Goal: Information Seeking & Learning: Learn about a topic

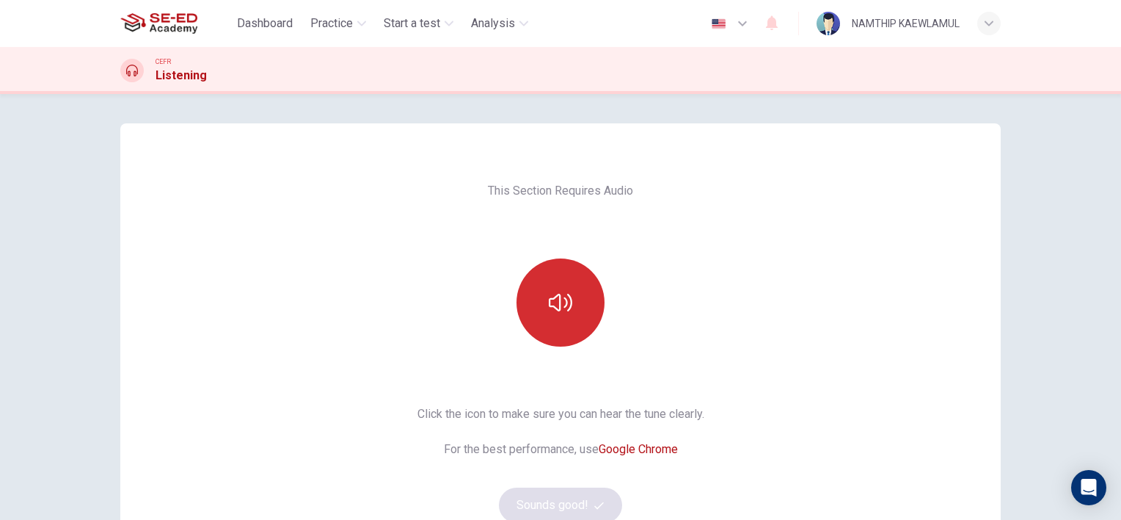
click at [564, 330] on button "button" at bounding box center [561, 302] width 88 height 88
click at [567, 328] on button "button" at bounding box center [561, 302] width 88 height 88
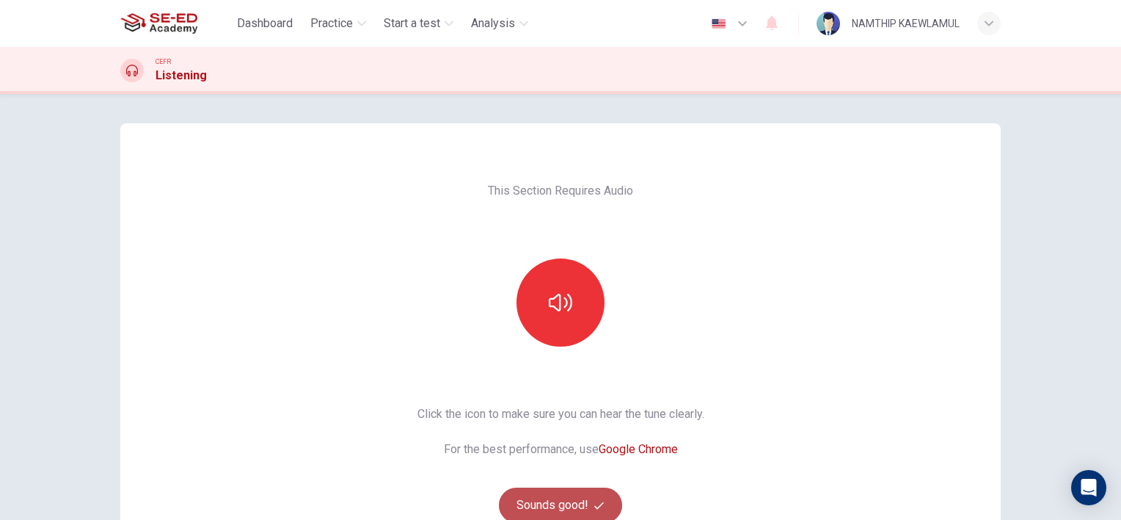
click at [577, 500] on button "Sounds good!" at bounding box center [560, 504] width 123 height 35
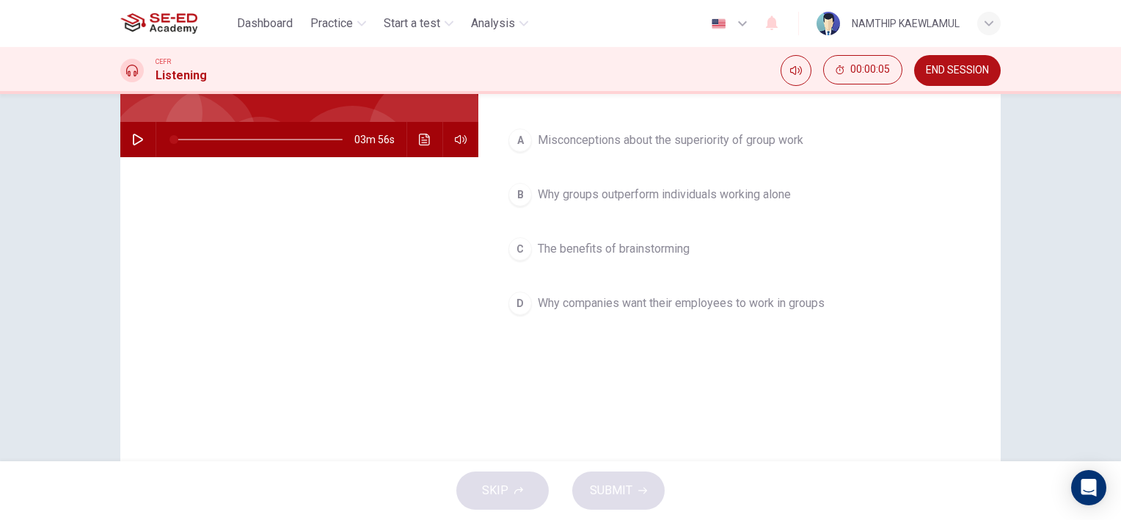
scroll to position [122, 0]
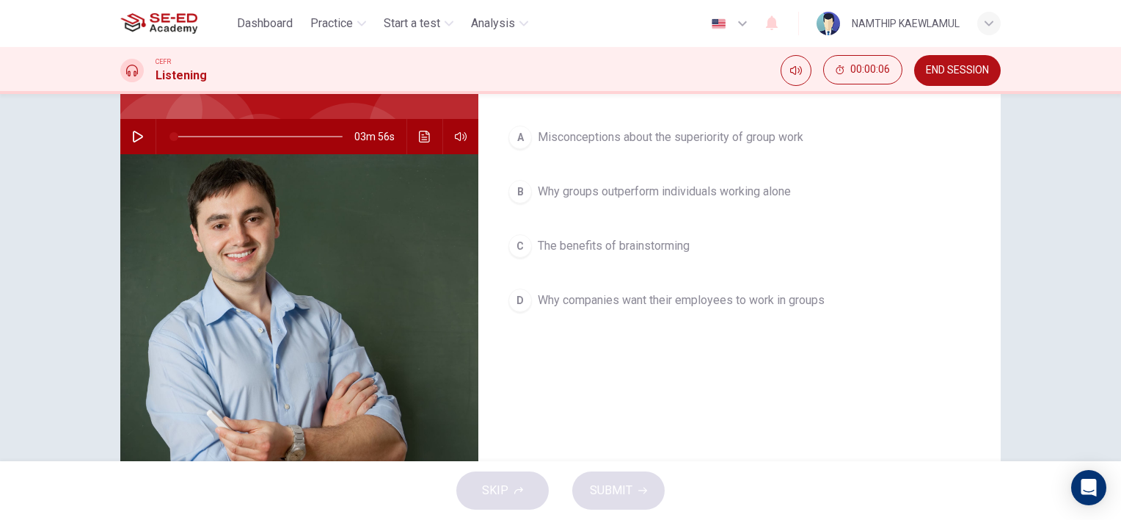
click at [135, 131] on icon "button" at bounding box center [138, 137] width 12 height 12
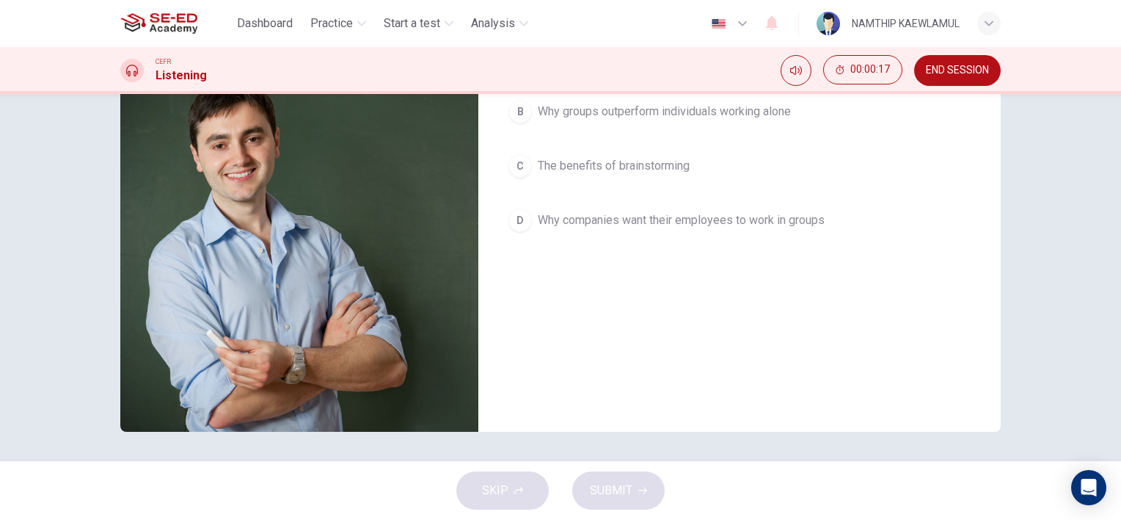
scroll to position [0, 0]
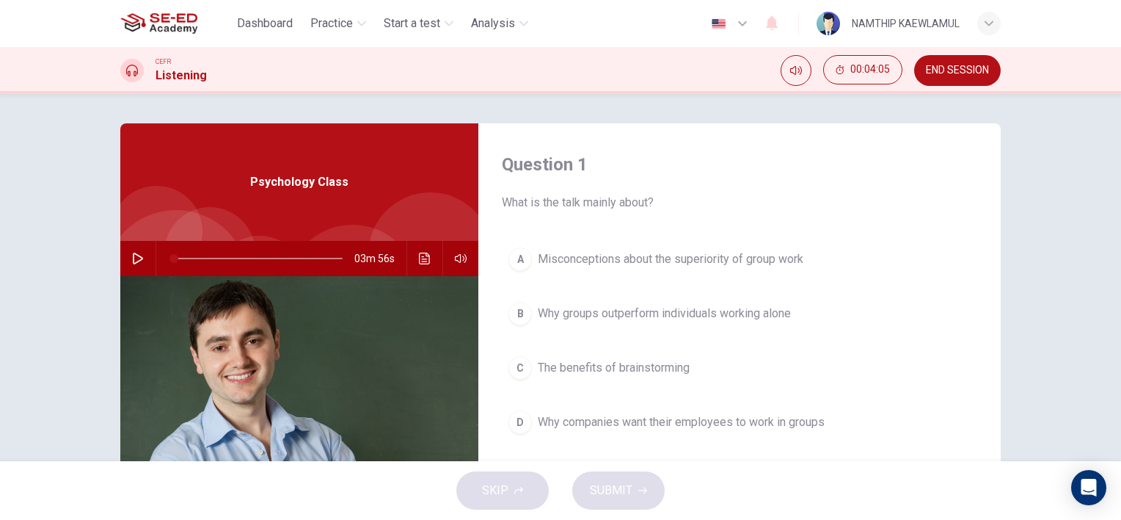
click at [148, 257] on div "03m 56s" at bounding box center [299, 258] width 358 height 35
click at [138, 260] on icon "button" at bounding box center [138, 258] width 12 height 12
click at [138, 260] on icon "button" at bounding box center [138, 258] width 8 height 9
drag, startPoint x: 132, startPoint y: 255, endPoint x: 156, endPoint y: 272, distance: 29.4
click at [132, 255] on icon "button" at bounding box center [138, 258] width 12 height 12
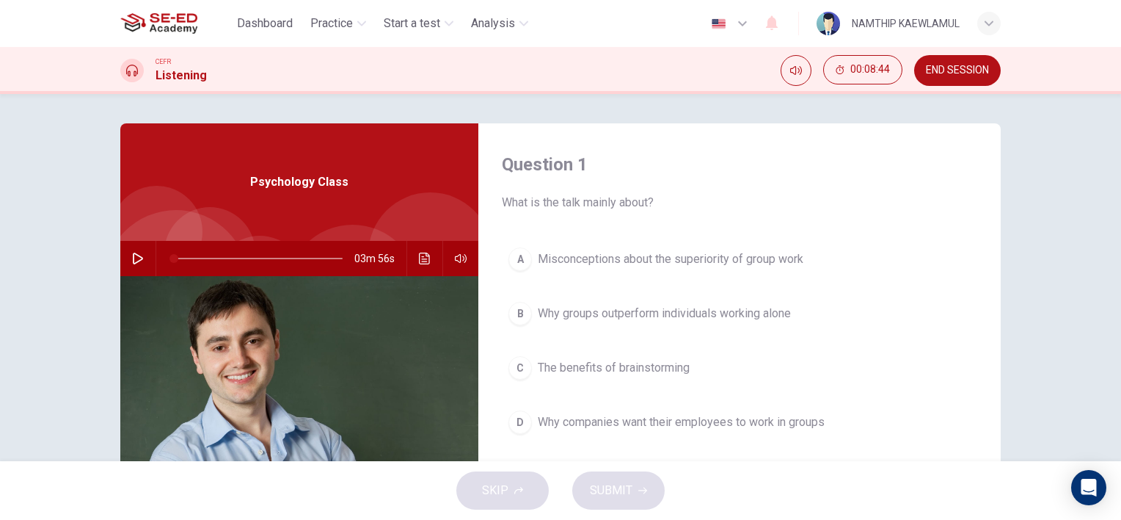
click at [138, 257] on icon "button" at bounding box center [138, 258] width 10 height 12
click at [136, 263] on icon "button" at bounding box center [138, 258] width 12 height 12
drag, startPoint x: 241, startPoint y: 183, endPoint x: 379, endPoint y: 188, distance: 138.0
click at [379, 188] on div "Psychology Class" at bounding box center [299, 181] width 358 height 117
drag, startPoint x: 258, startPoint y: 260, endPoint x: 86, endPoint y: 263, distance: 172.5
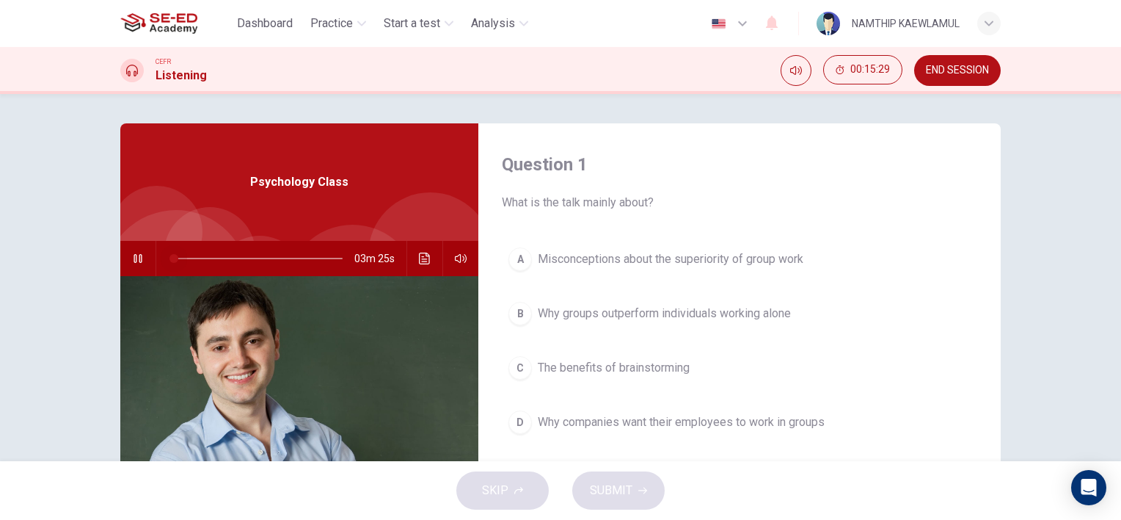
click at [86, 263] on div "Question 1 What is the talk mainly about? A Misconceptions about the superiorit…" at bounding box center [560, 277] width 1121 height 367
drag, startPoint x: 200, startPoint y: 259, endPoint x: 110, endPoint y: 270, distance: 90.9
click at [110, 270] on div "Question 1 What is the talk mainly about? A Misconceptions about the superiorit…" at bounding box center [561, 378] width 928 height 510
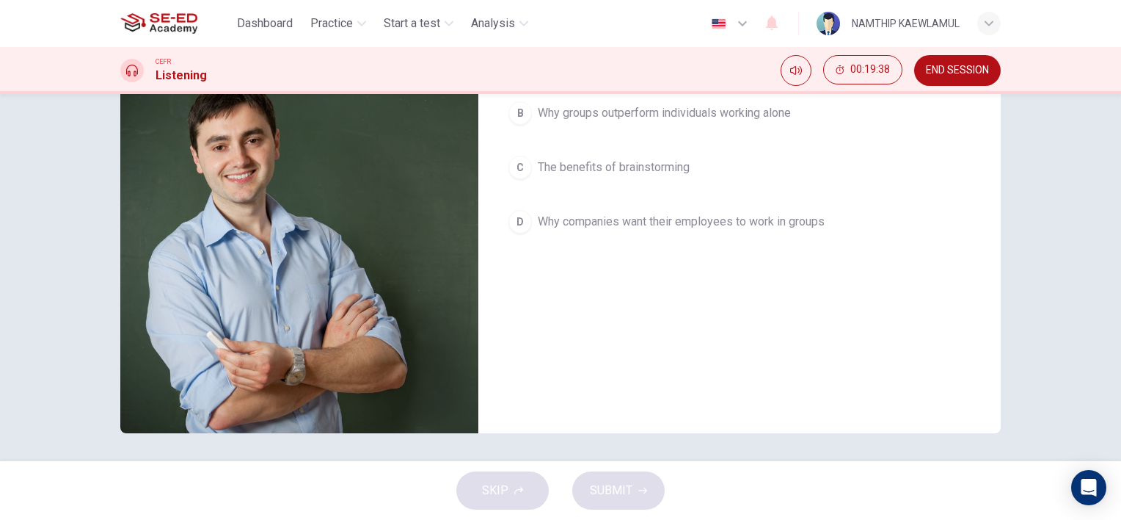
scroll to position [202, 0]
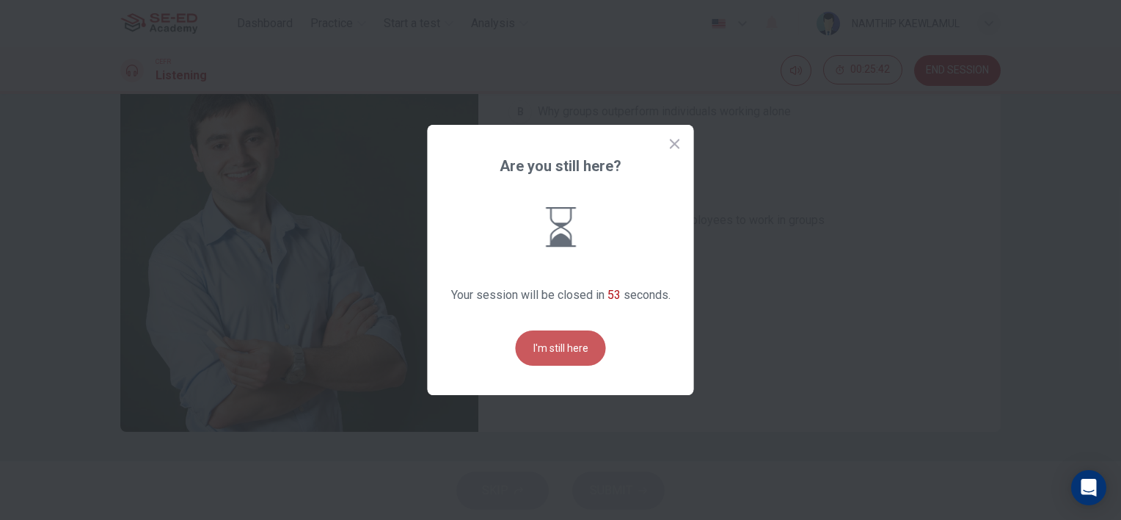
click at [570, 341] on button "I'm still here" at bounding box center [561, 347] width 90 height 35
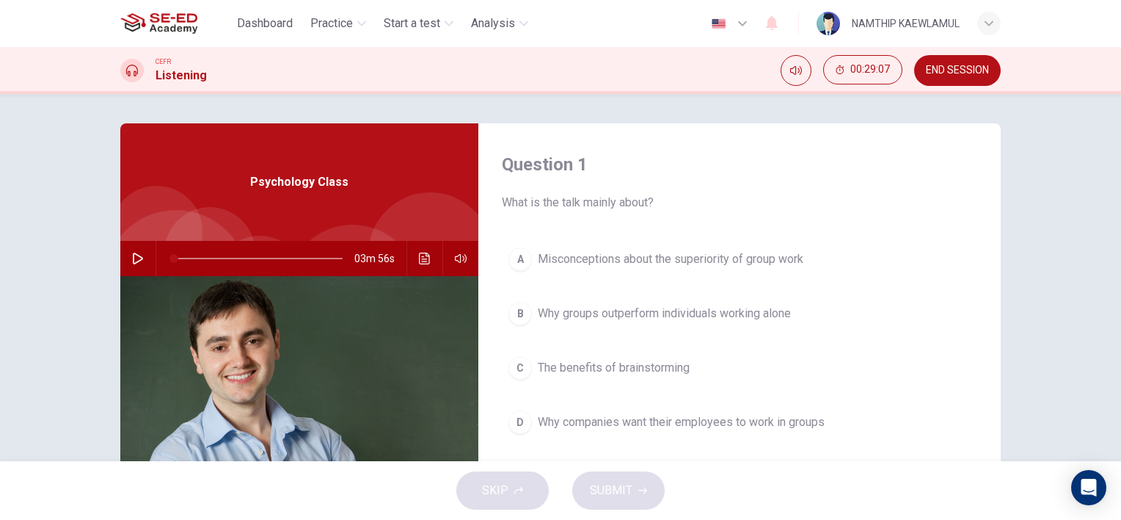
click at [141, 255] on button "button" at bounding box center [137, 258] width 23 height 35
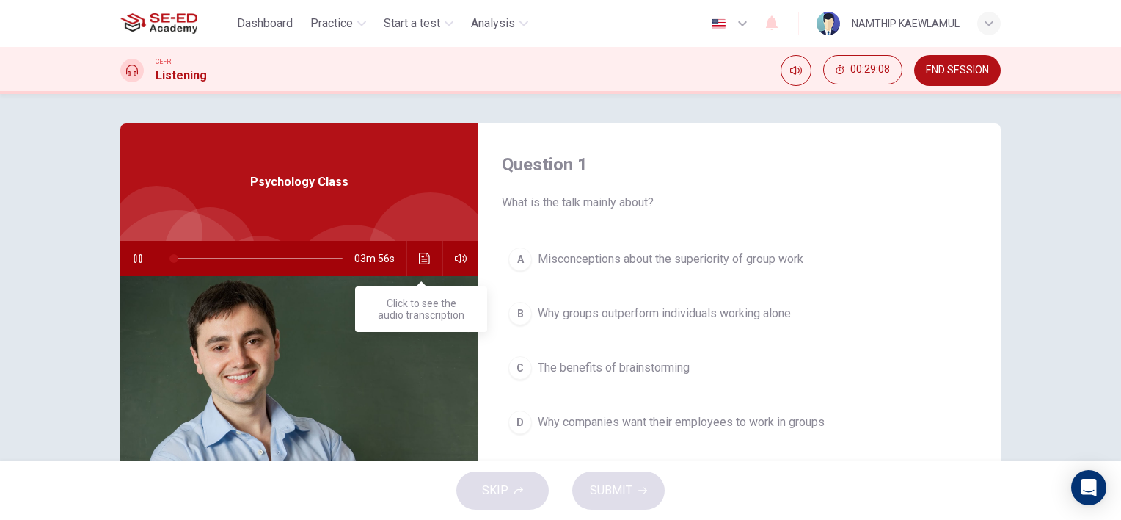
click at [422, 263] on icon "Click to see the audio transcription" at bounding box center [425, 258] width 12 height 12
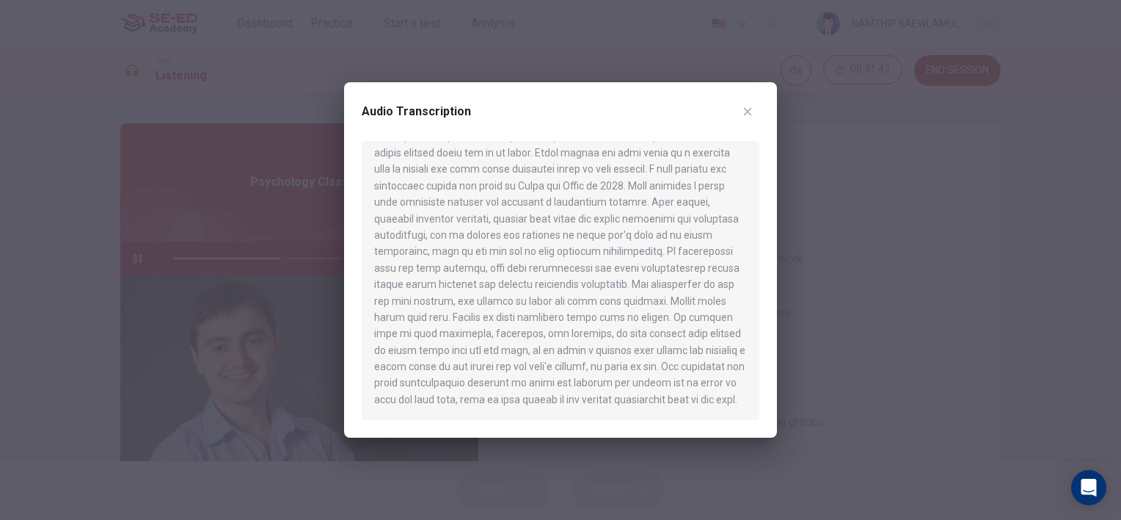
scroll to position [403, 0]
type input "0"
drag, startPoint x: 753, startPoint y: 103, endPoint x: 741, endPoint y: 125, distance: 25.3
click at [752, 109] on button "button" at bounding box center [747, 111] width 23 height 23
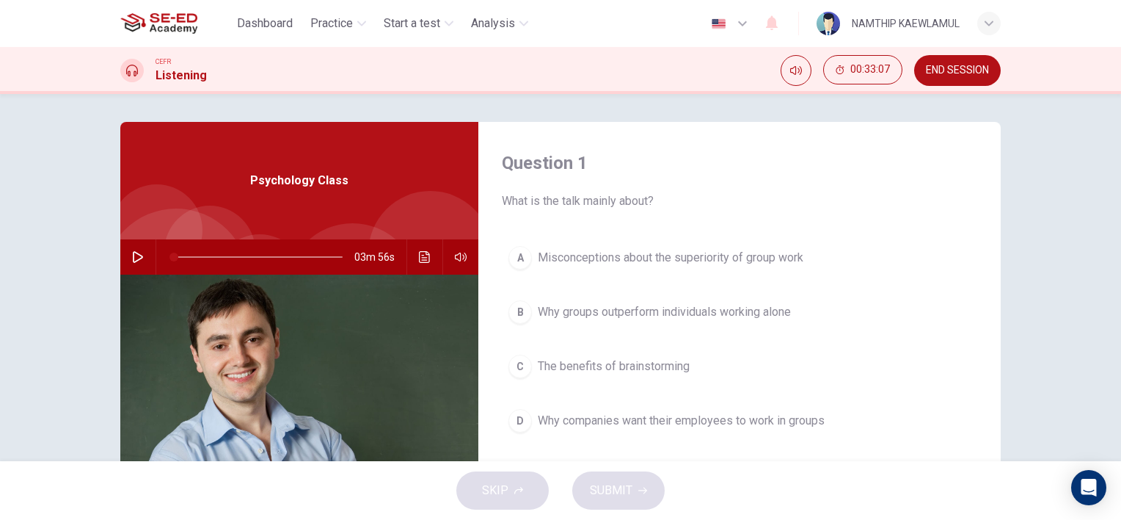
scroll to position [0, 0]
click at [606, 371] on span "The benefits of brainstorming" at bounding box center [614, 368] width 152 height 18
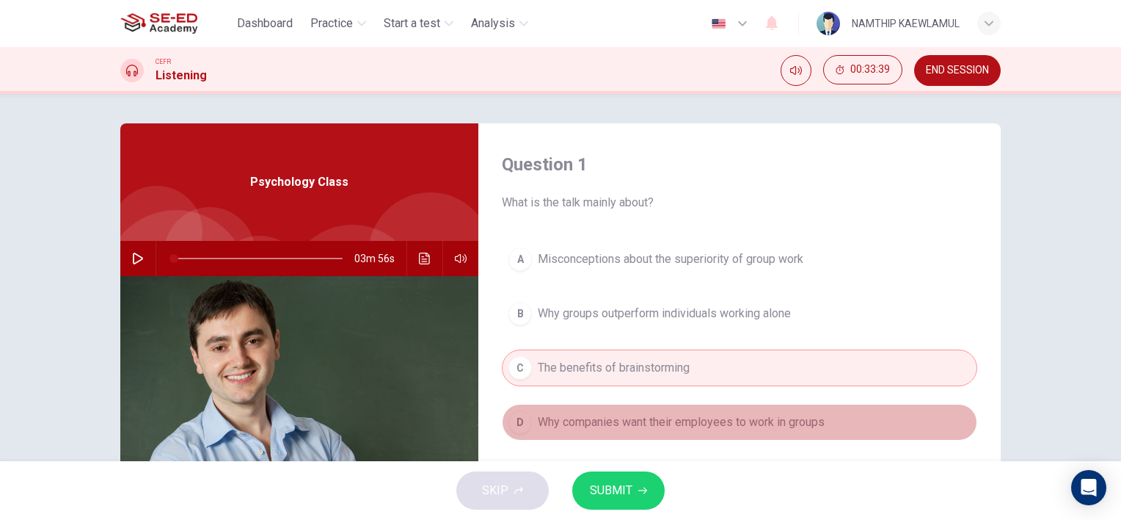
click at [637, 421] on span "Why companies want their employees to work in groups" at bounding box center [681, 422] width 287 height 18
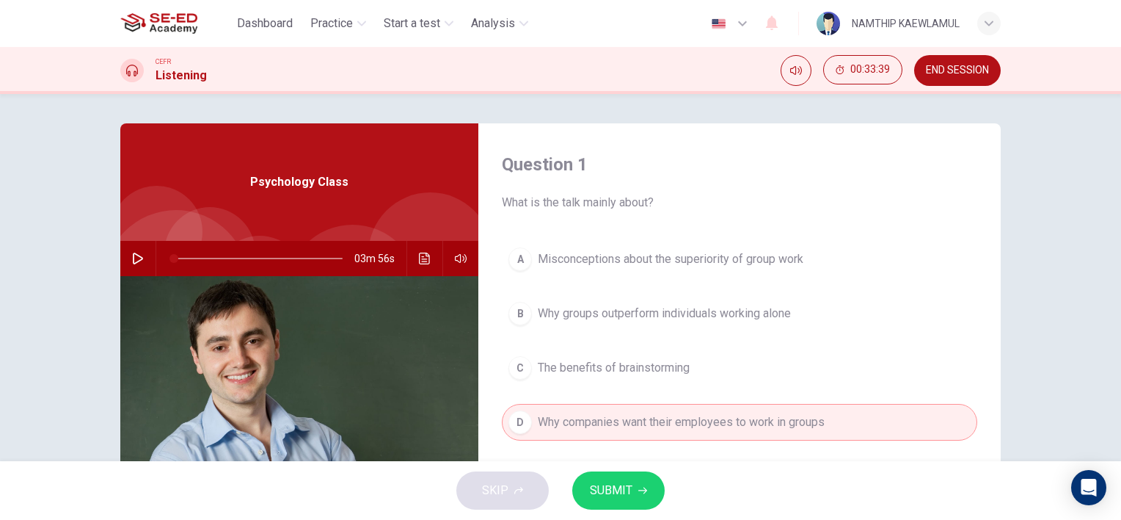
click at [642, 494] on icon "button" at bounding box center [642, 490] width 9 height 9
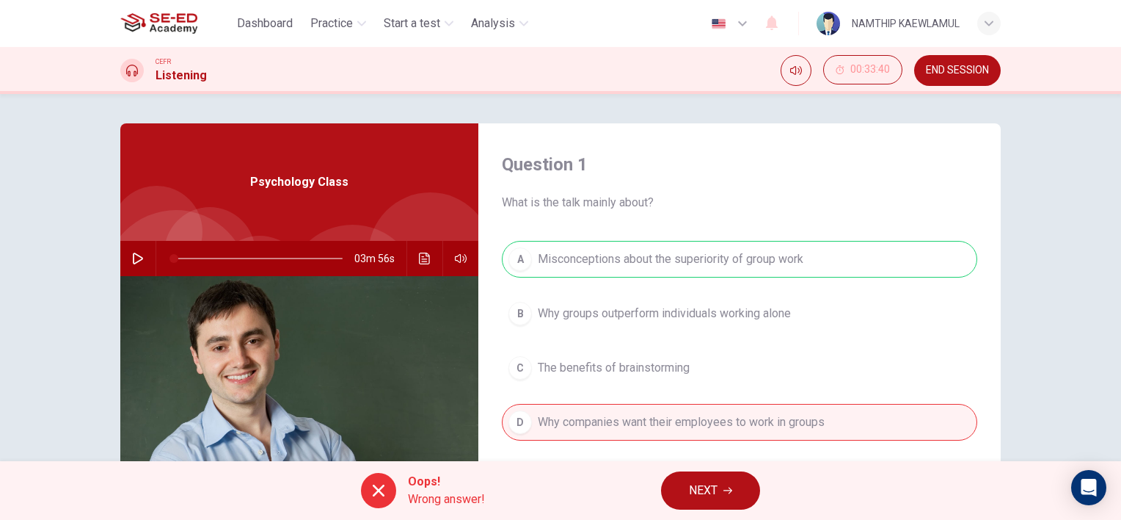
click at [633, 363] on div "A Misconceptions about the superiority of group work B Why groups outperform in…" at bounding box center [740, 355] width 476 height 229
drag, startPoint x: 537, startPoint y: 258, endPoint x: 647, endPoint y: 261, distance: 110.1
click at [647, 261] on div "A Misconceptions about the superiority of group work B Why groups outperform in…" at bounding box center [740, 355] width 476 height 229
click at [711, 487] on span "NEXT" at bounding box center [703, 490] width 29 height 21
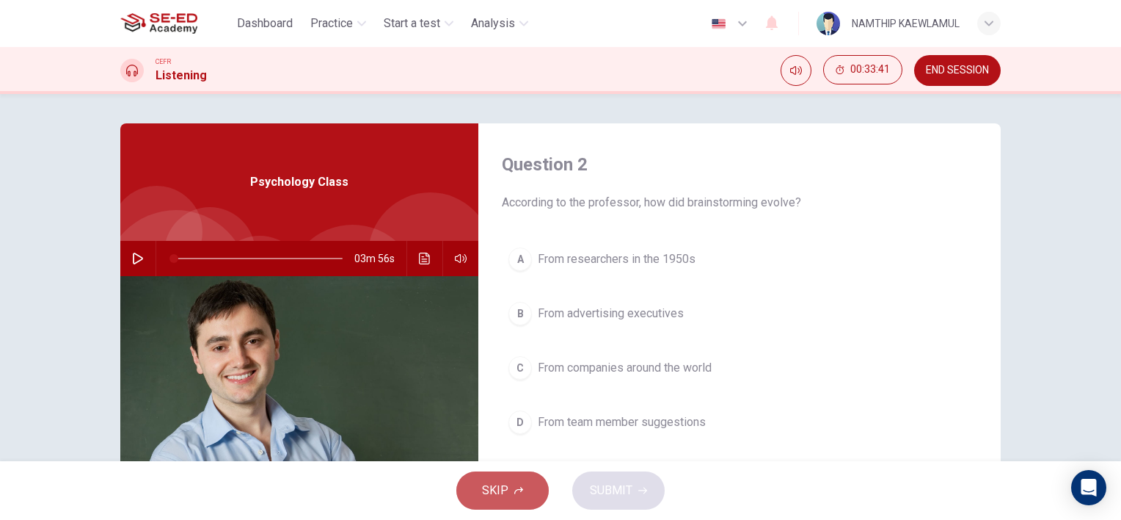
click at [543, 490] on button "SKIP" at bounding box center [502, 490] width 92 height 38
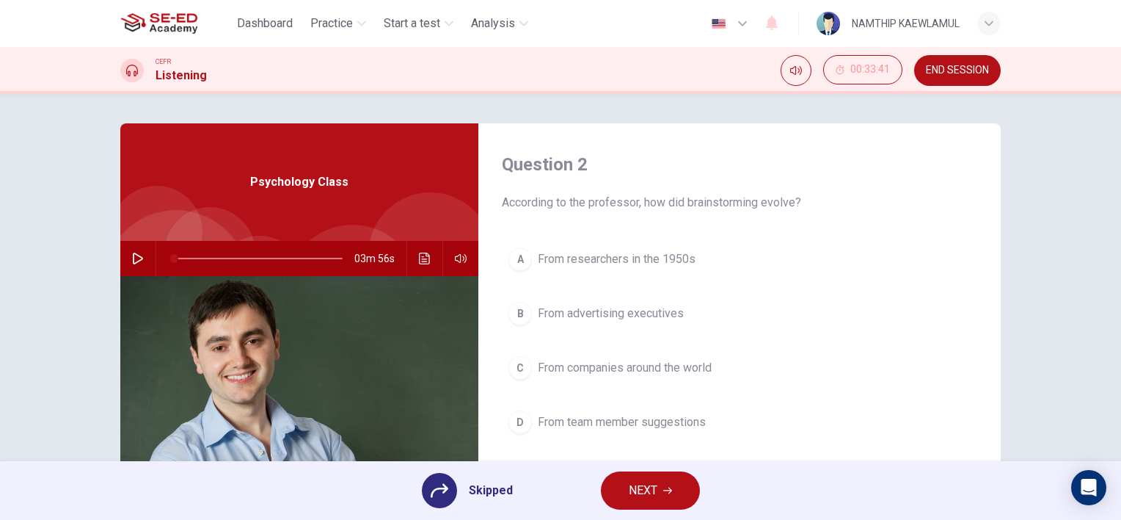
click at [671, 417] on div "A From researchers in the 1950s B From advertising executives C From companies …" at bounding box center [740, 355] width 476 height 229
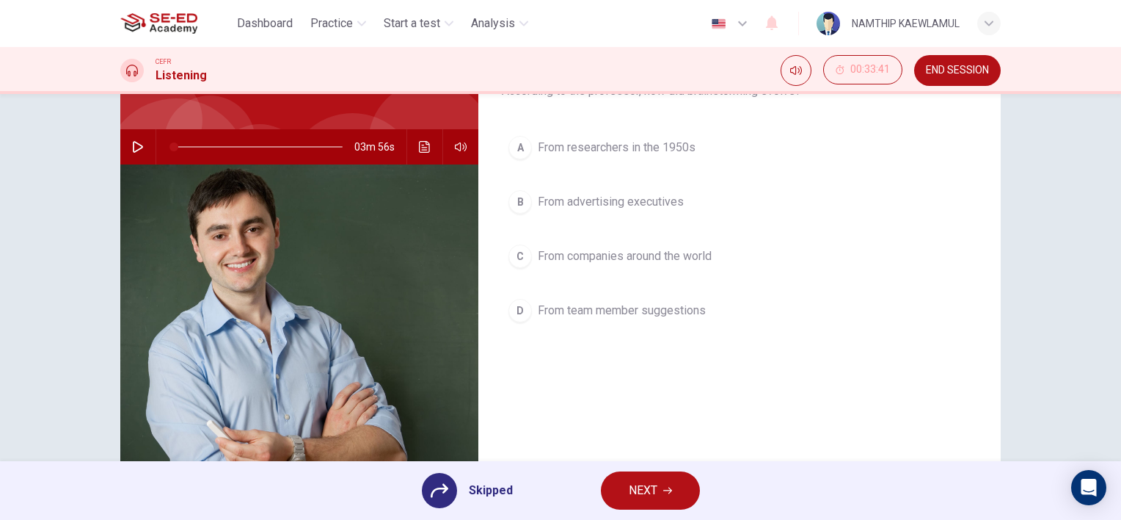
scroll to position [122, 0]
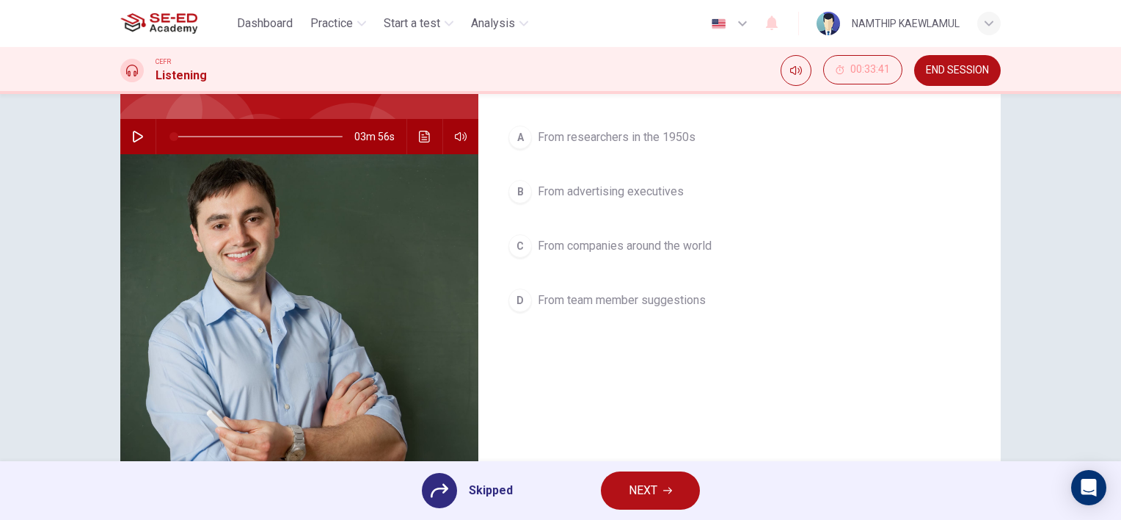
click at [620, 255] on div "A From researchers in the 1950s B From advertising executives C From companies …" at bounding box center [740, 233] width 476 height 229
click at [633, 238] on div "A From researchers in the 1950s B From advertising executives C From companies …" at bounding box center [740, 233] width 476 height 229
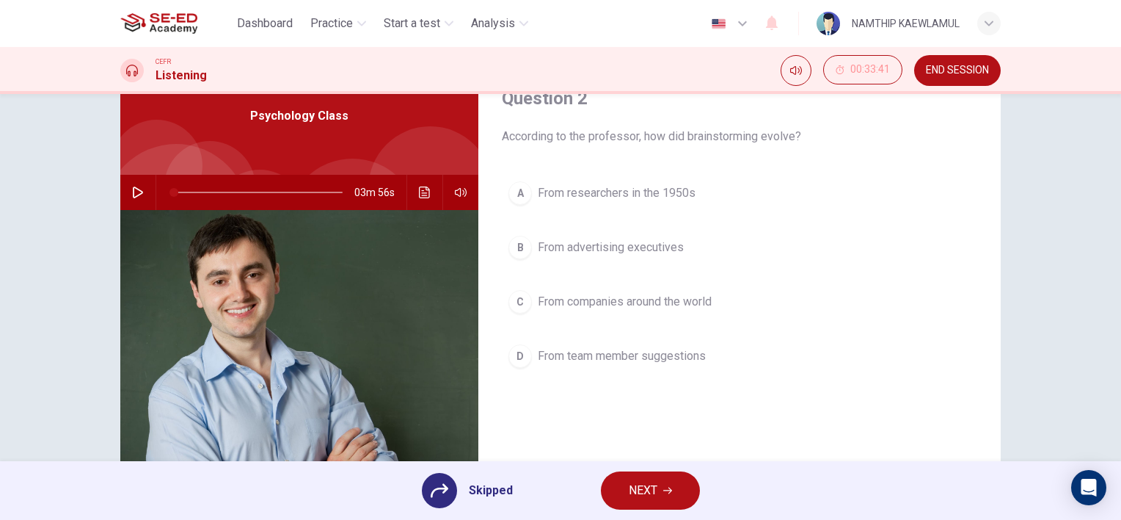
scroll to position [0, 0]
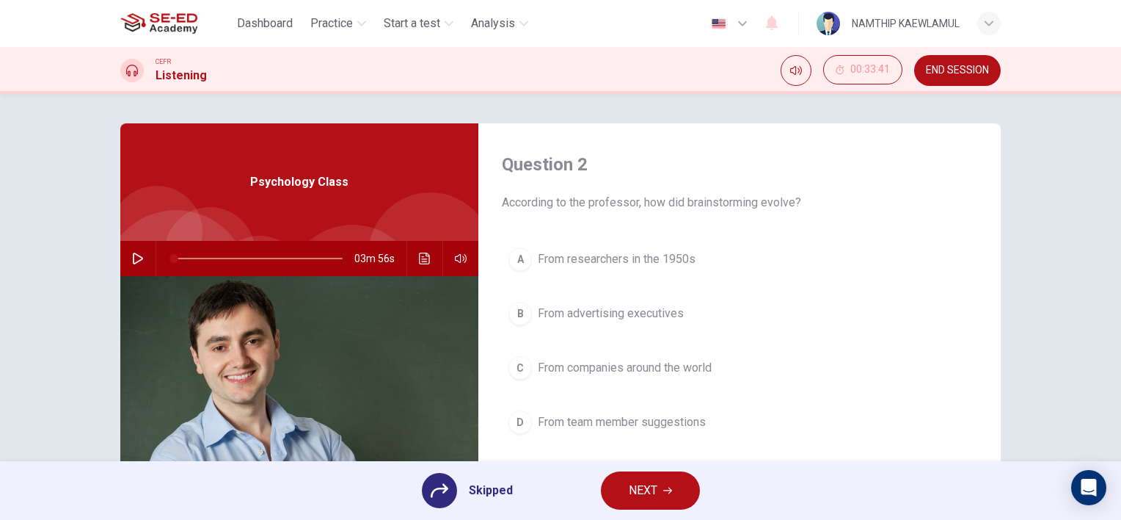
click at [628, 276] on div "A From researchers in the 1950s B From advertising executives C From companies …" at bounding box center [740, 355] width 476 height 229
click at [618, 265] on div "A From researchers in the 1950s B From advertising executives C From companies …" at bounding box center [740, 355] width 476 height 229
click at [619, 258] on div "A From researchers in the 1950s B From advertising executives C From companies …" at bounding box center [740, 355] width 476 height 229
click at [631, 200] on span "According to the professor, how did brainstorming evolve?" at bounding box center [740, 203] width 476 height 18
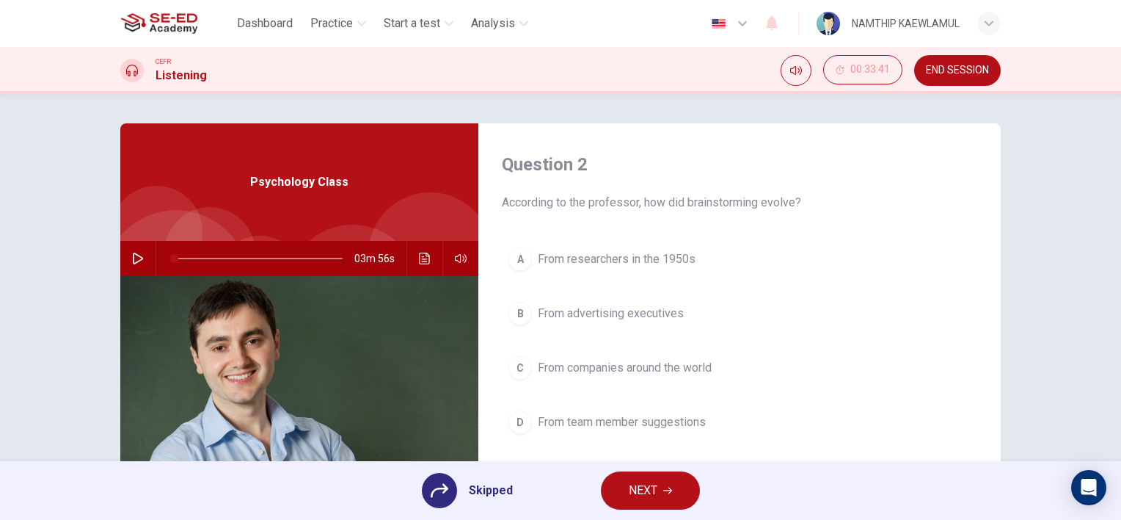
click at [622, 252] on div "A From researchers in the 1950s B From advertising executives C From companies …" at bounding box center [740, 355] width 476 height 229
click at [614, 260] on div "A From researchers in the 1950s B From advertising executives C From companies …" at bounding box center [740, 355] width 476 height 229
click at [649, 486] on span "NEXT" at bounding box center [643, 490] width 29 height 21
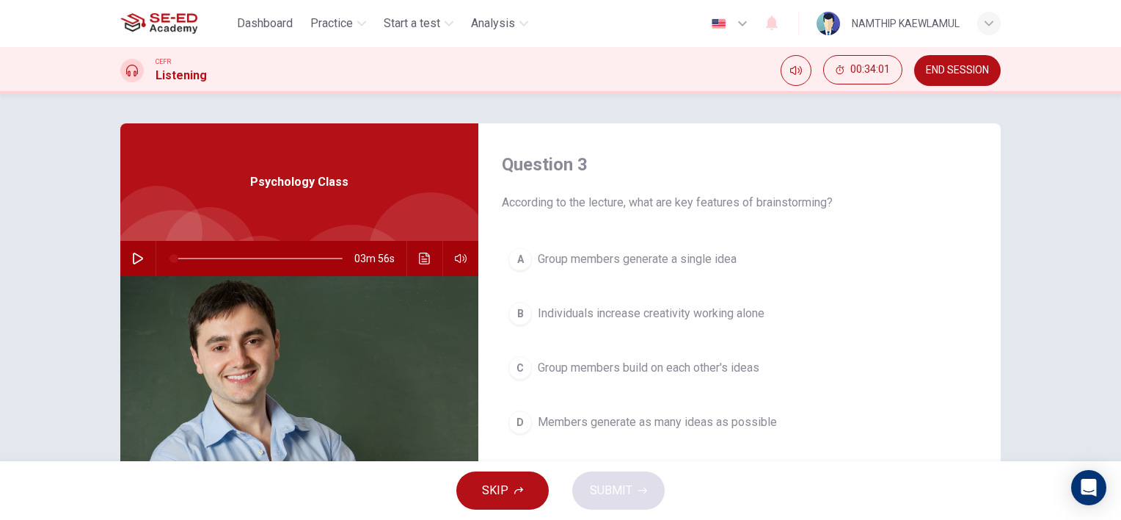
click at [655, 354] on button "C Group members build on each other's ideas" at bounding box center [740, 367] width 476 height 37
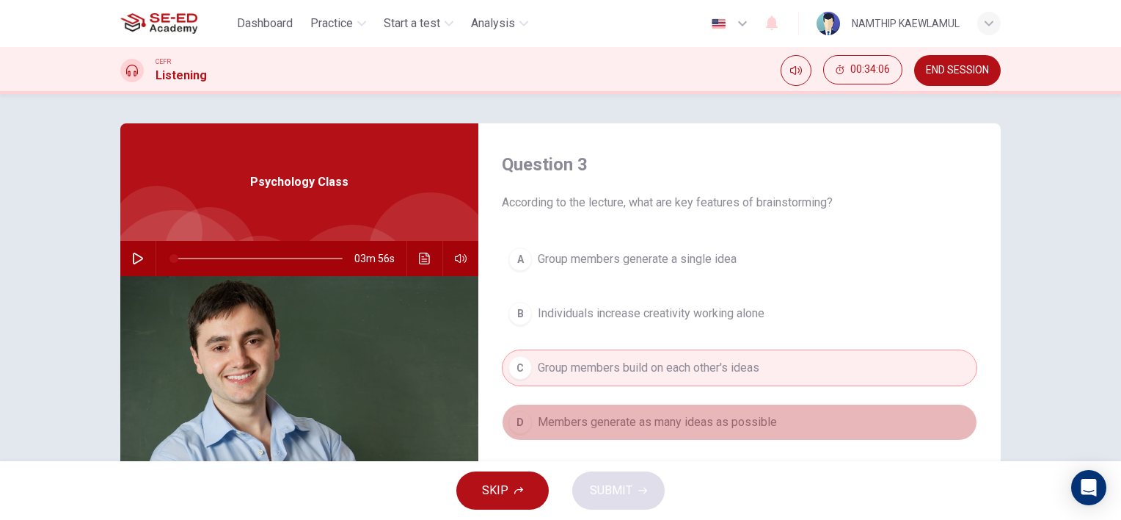
click at [624, 423] on span "Members generate as many ideas as possible" at bounding box center [657, 422] width 239 height 18
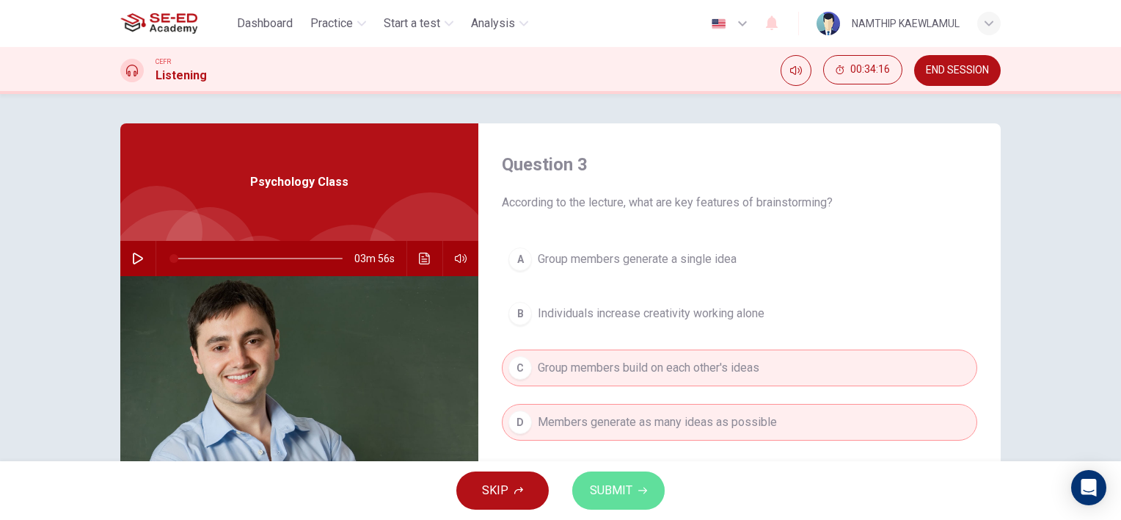
click at [638, 495] on button "SUBMIT" at bounding box center [618, 490] width 92 height 38
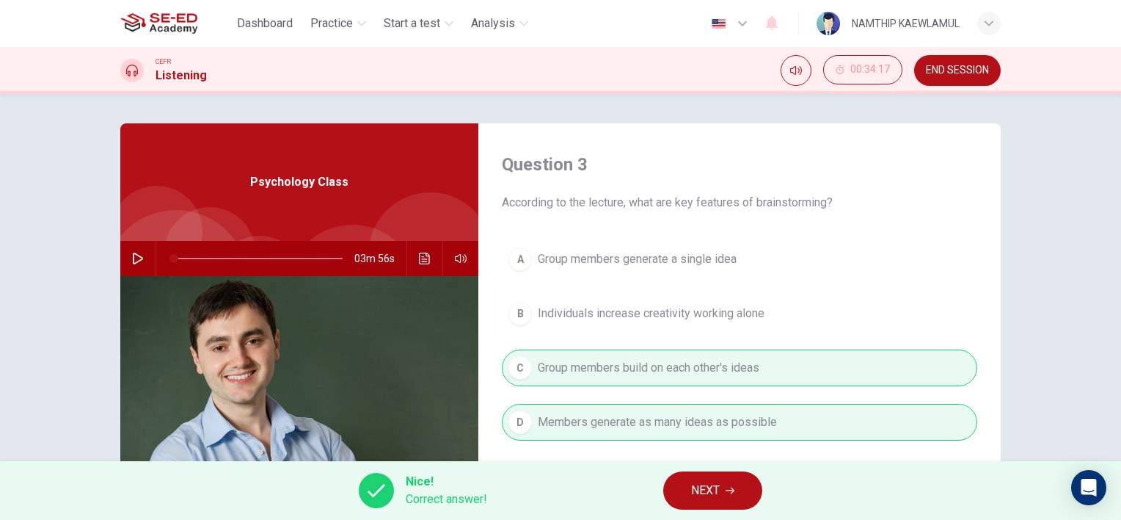
click at [725, 492] on button "NEXT" at bounding box center [712, 490] width 99 height 38
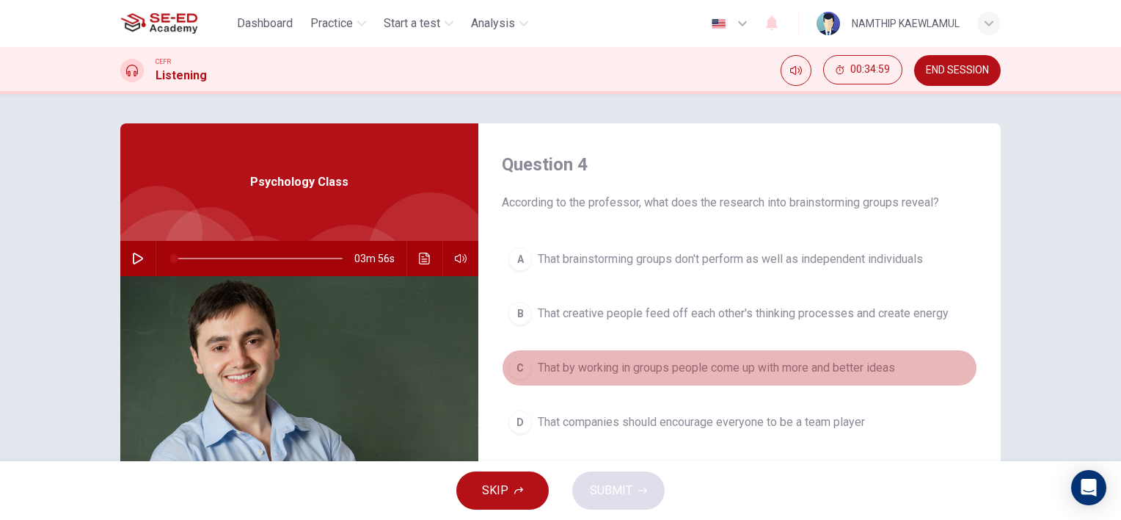
click at [699, 376] on button "C That by working in groups people come up with more and better ideas" at bounding box center [740, 367] width 476 height 37
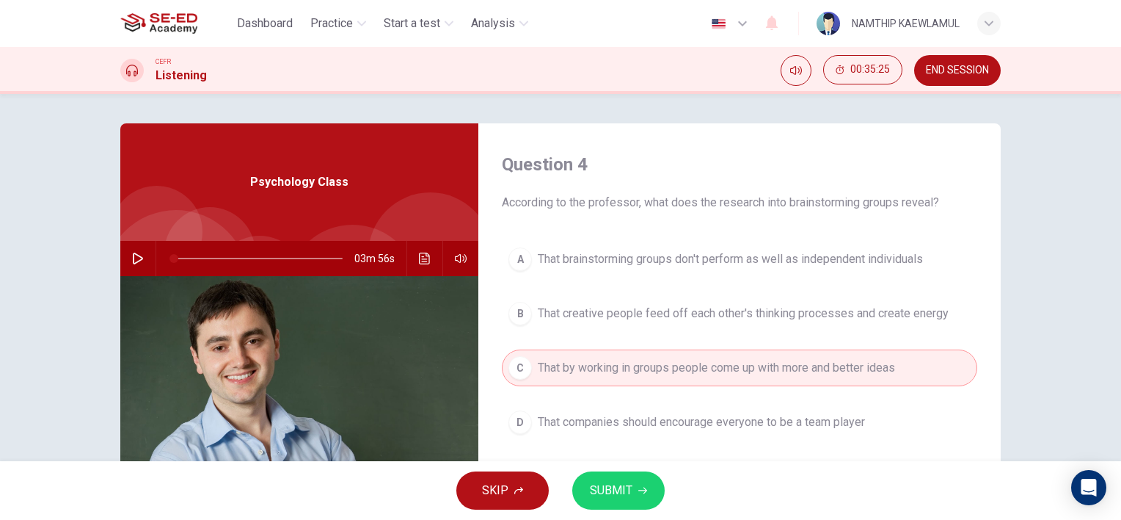
click at [638, 492] on icon "button" at bounding box center [642, 490] width 9 height 9
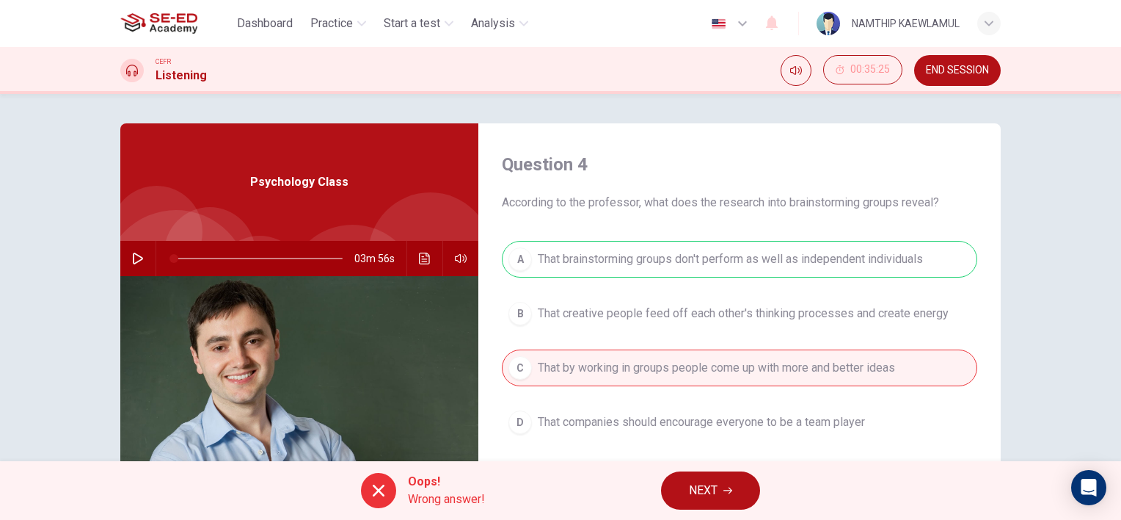
click at [708, 506] on button "NEXT" at bounding box center [710, 490] width 99 height 38
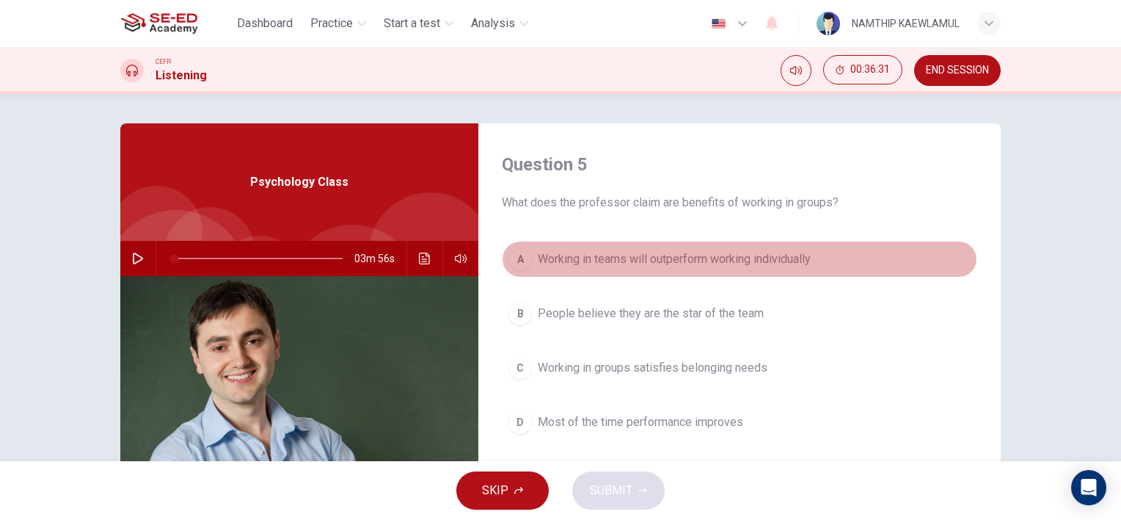
click at [692, 263] on span "Working in teams will outperform working individually" at bounding box center [674, 259] width 273 height 18
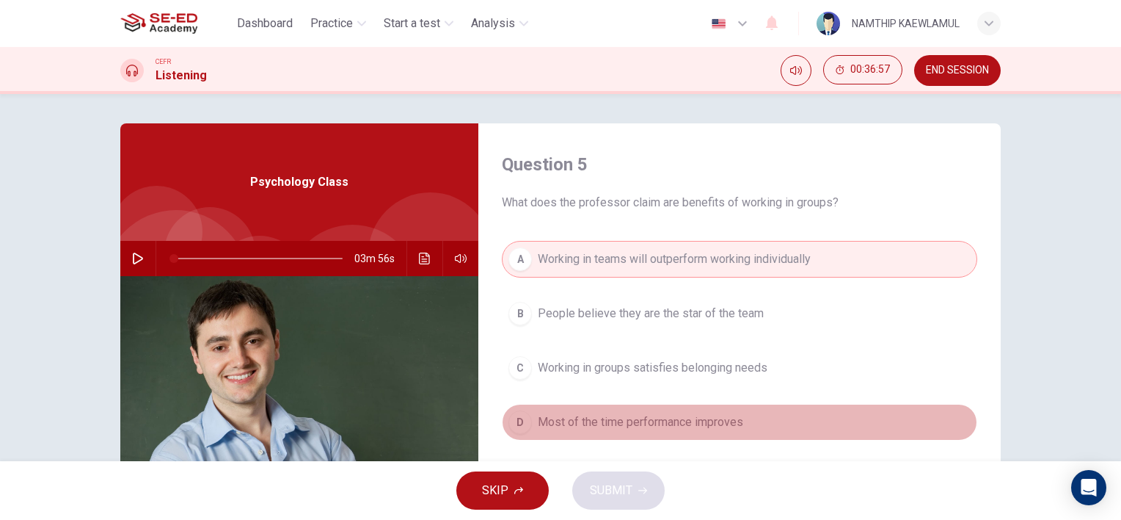
click at [616, 420] on span "Most of the time performance improves" at bounding box center [640, 422] width 205 height 18
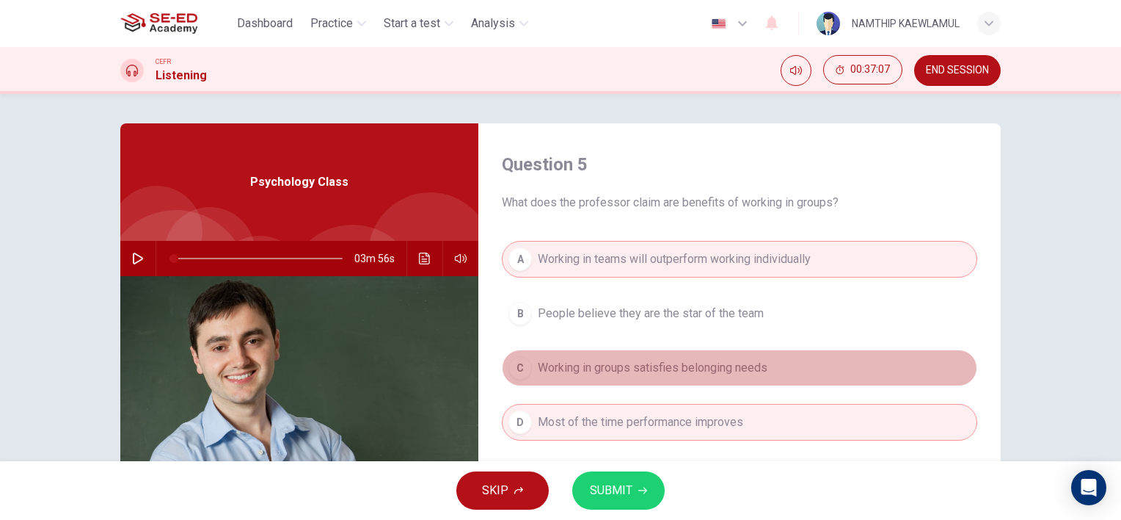
click at [787, 373] on button "C Working in groups satisfies belonging needs" at bounding box center [740, 367] width 476 height 37
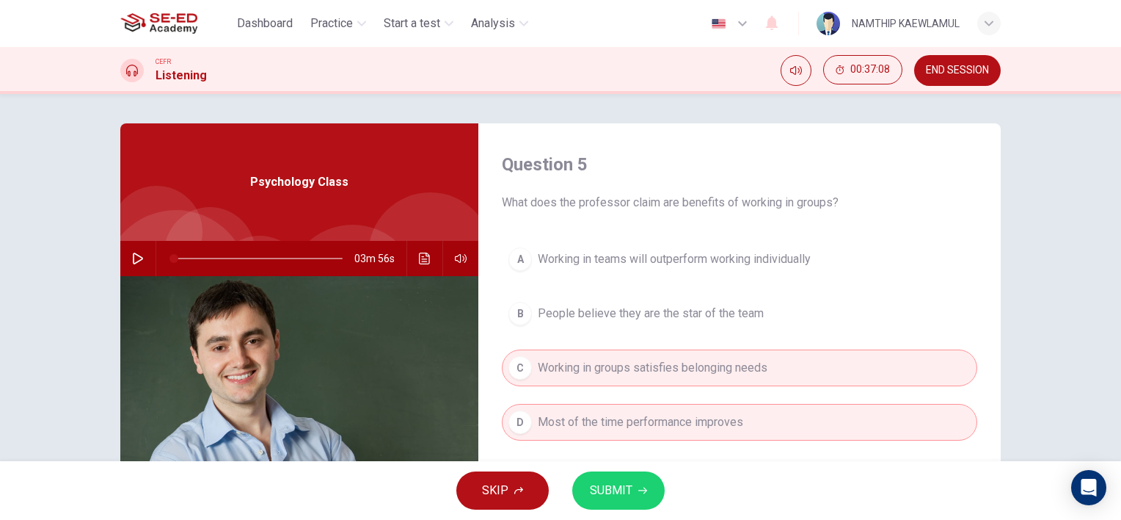
click at [767, 415] on button "D Most of the time performance improves" at bounding box center [740, 422] width 476 height 37
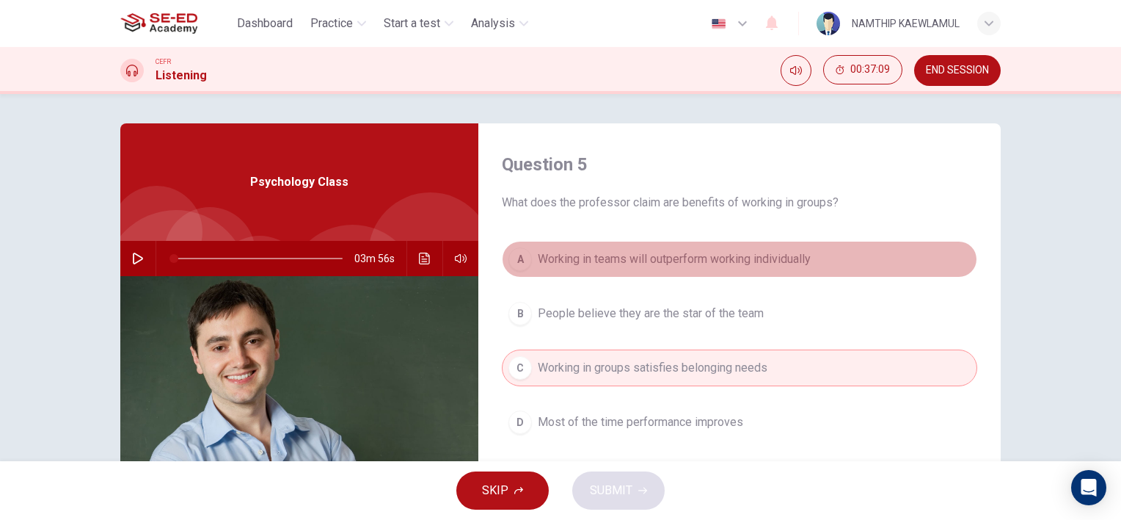
click at [777, 252] on span "Working in teams will outperform working individually" at bounding box center [674, 259] width 273 height 18
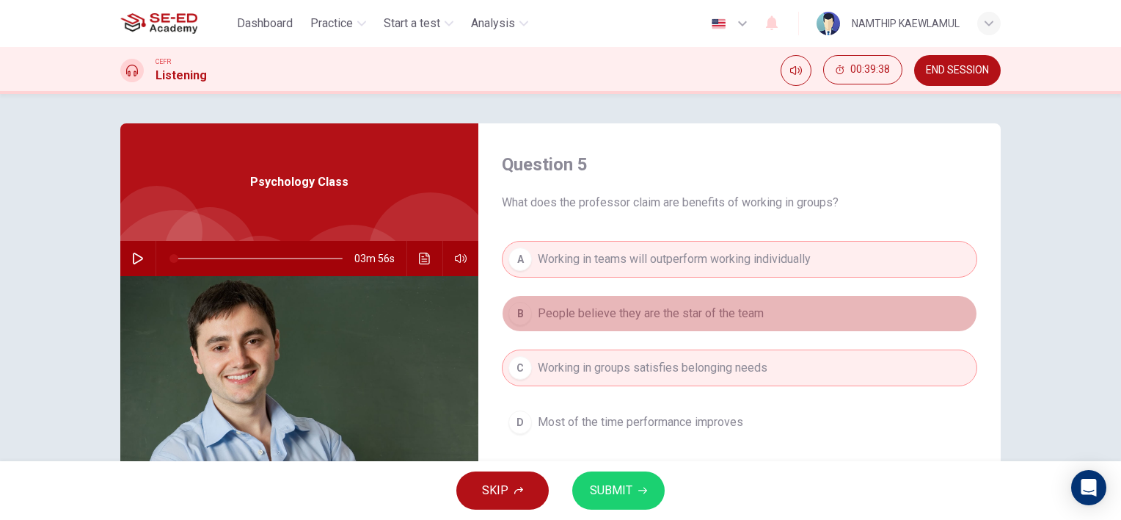
click at [619, 317] on span "People believe they are the star of the team" at bounding box center [651, 314] width 226 height 18
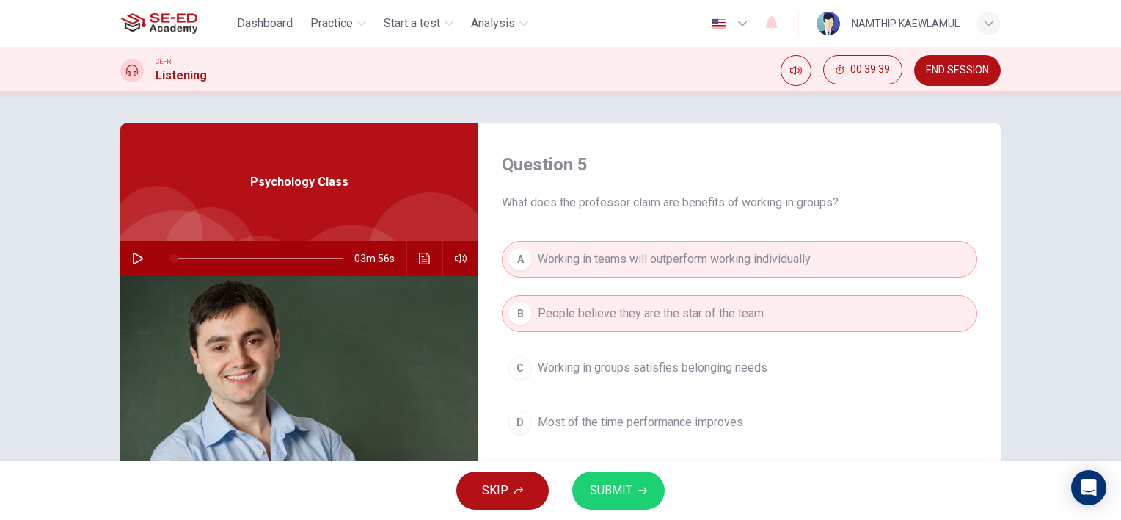
click at [633, 501] on button "SUBMIT" at bounding box center [618, 490] width 92 height 38
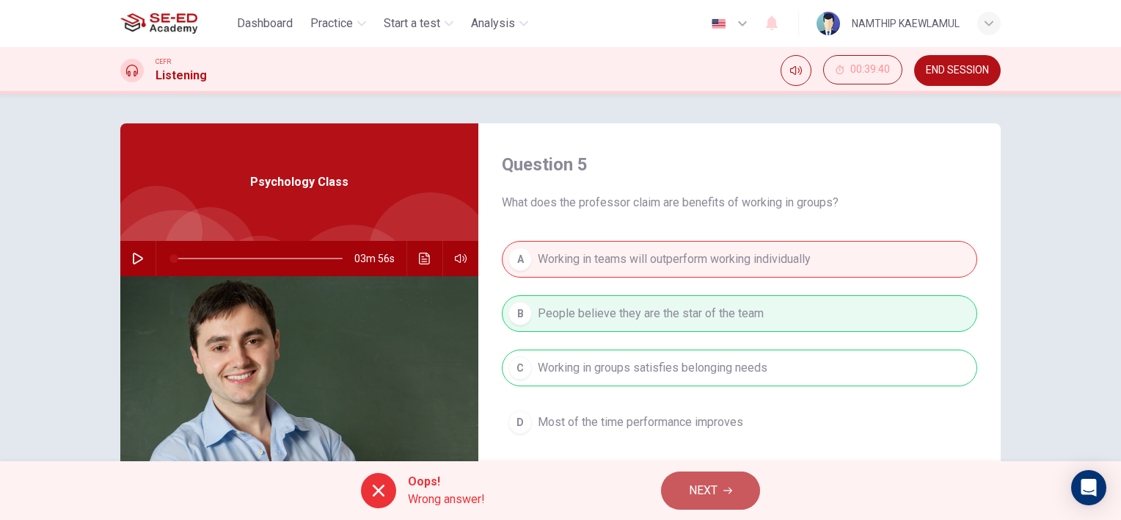
click at [701, 501] on button "NEXT" at bounding box center [710, 490] width 99 height 38
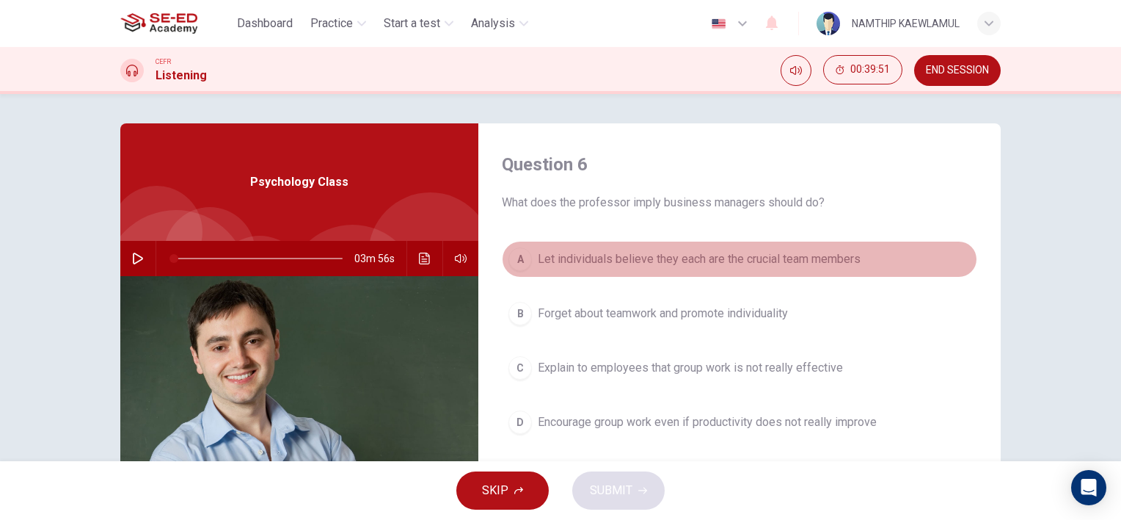
click at [705, 261] on span "Let individuals believe they each are the crucial team members" at bounding box center [699, 259] width 323 height 18
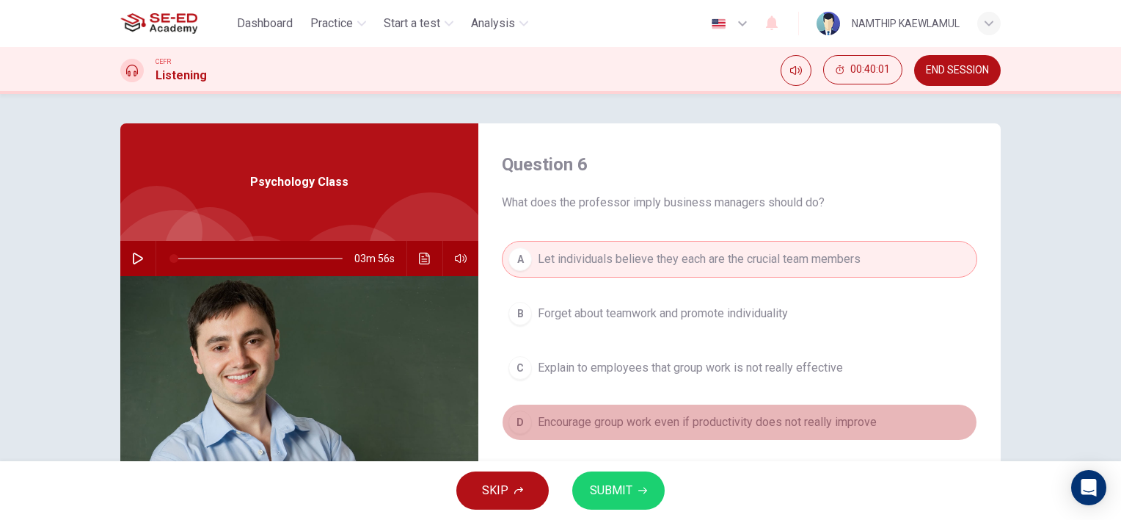
click at [573, 426] on span "Encourage group work even if productivity does not really improve" at bounding box center [707, 422] width 339 height 18
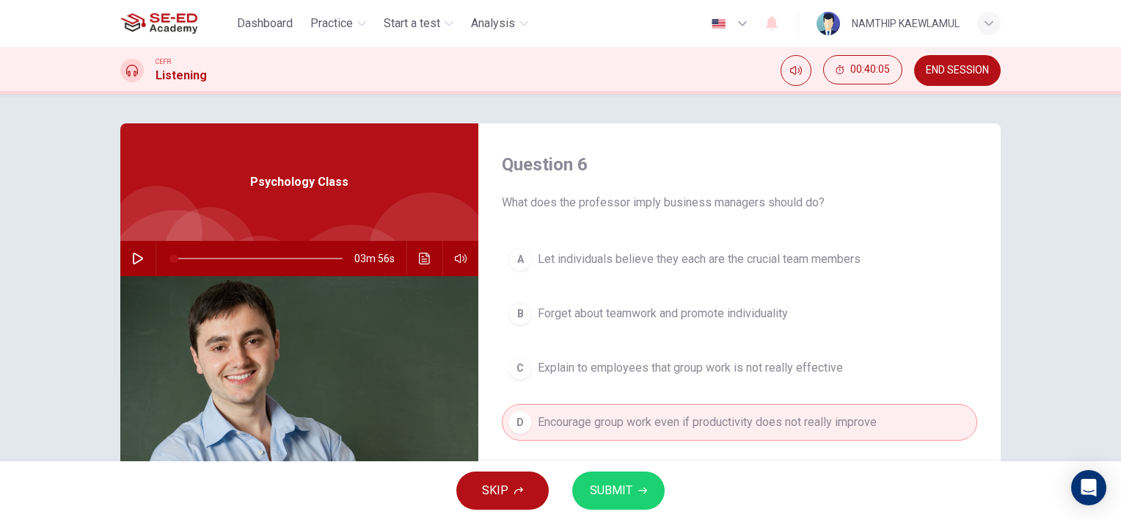
click at [605, 489] on span "SUBMIT" at bounding box center [611, 490] width 43 height 21
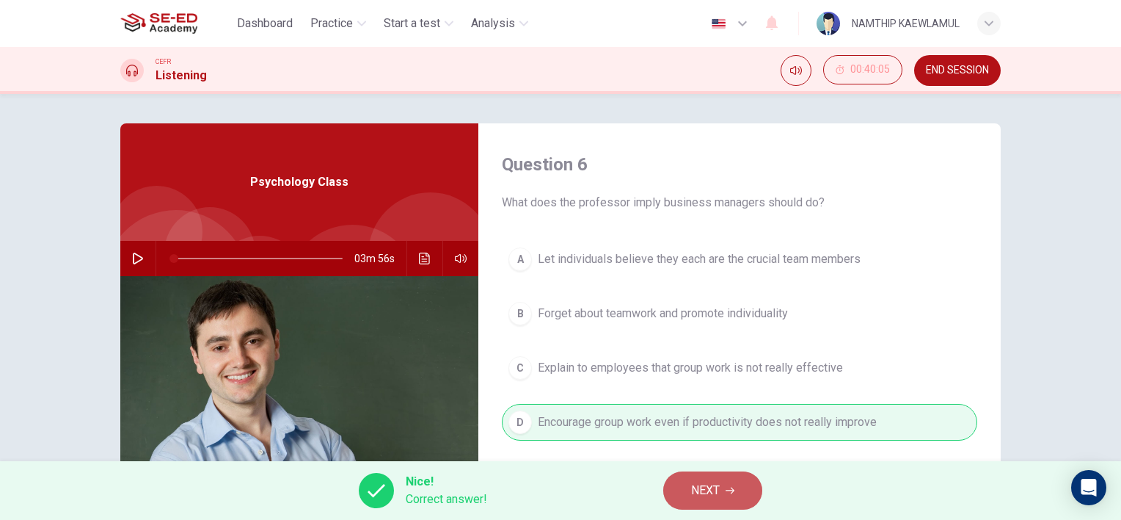
click at [720, 502] on button "NEXT" at bounding box center [712, 490] width 99 height 38
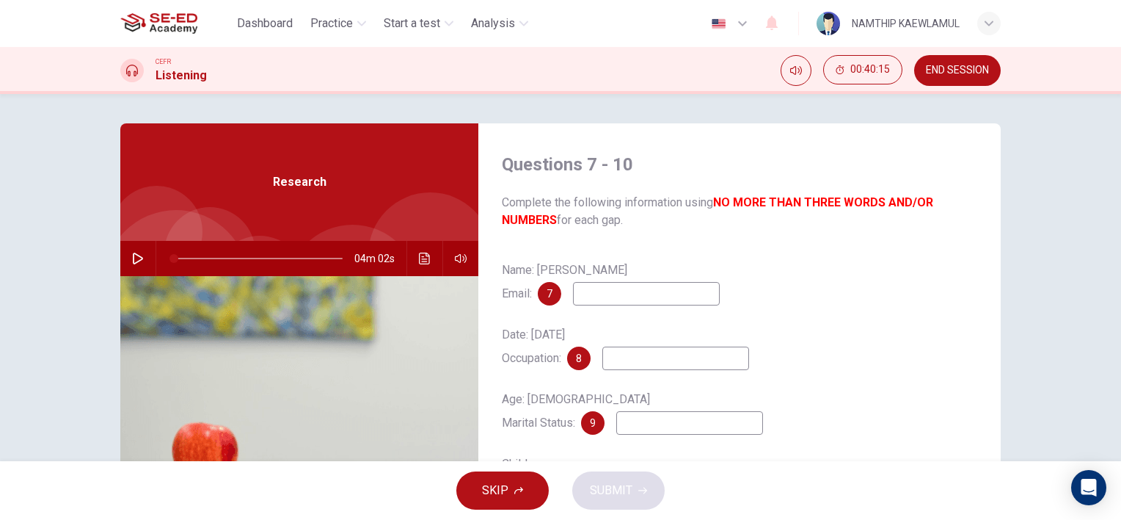
click at [138, 263] on icon "button" at bounding box center [138, 258] width 12 height 12
click at [126, 251] on button "button" at bounding box center [137, 258] width 23 height 35
click at [132, 259] on icon "button" at bounding box center [138, 258] width 12 height 12
click at [139, 260] on icon "button" at bounding box center [138, 258] width 12 height 12
click at [135, 261] on icon "button" at bounding box center [138, 258] width 8 height 9
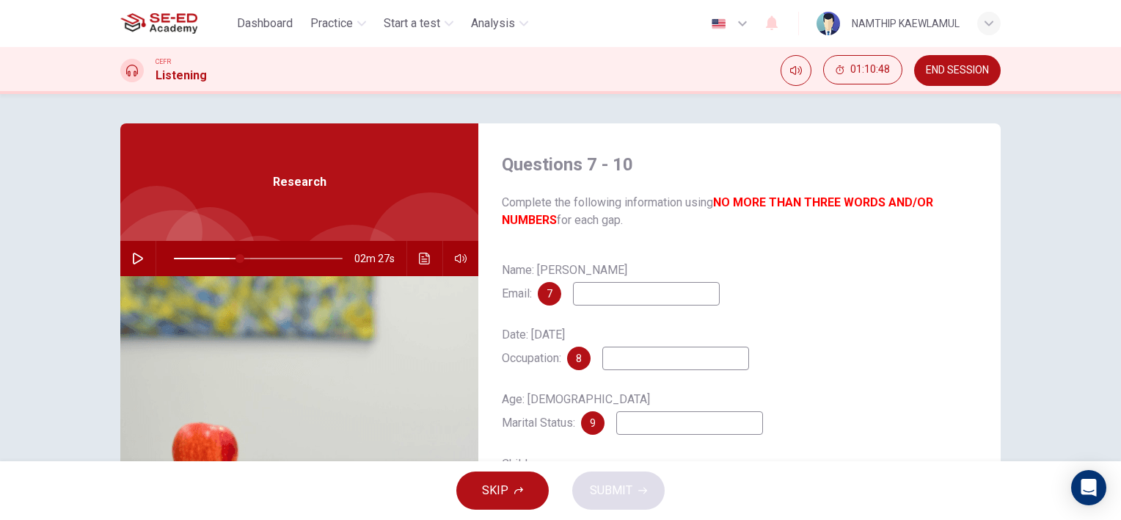
click at [236, 254] on span at bounding box center [240, 258] width 9 height 9
type input "0"
drag, startPoint x: 235, startPoint y: 253, endPoint x: 128, endPoint y: 261, distance: 107.5
click at [128, 261] on div "04m 02s" at bounding box center [299, 258] width 358 height 35
click at [419, 253] on icon "Click to see the audio transcription" at bounding box center [424, 258] width 11 height 12
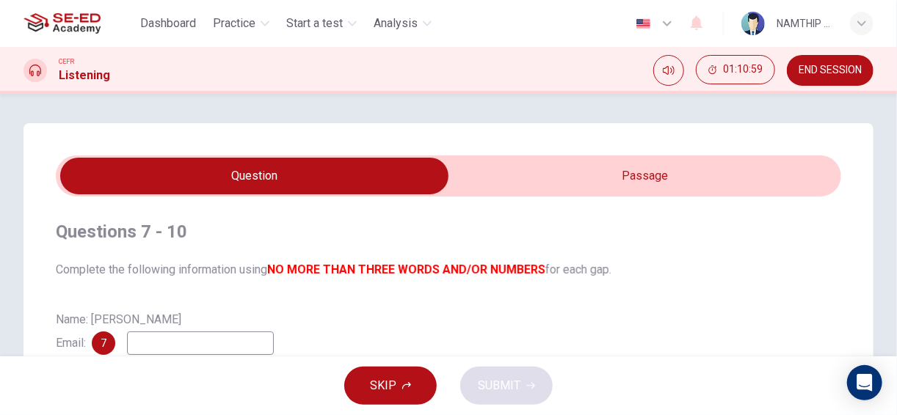
click at [672, 191] on input "checkbox" at bounding box center [254, 176] width 1178 height 37
checkbox input "true"
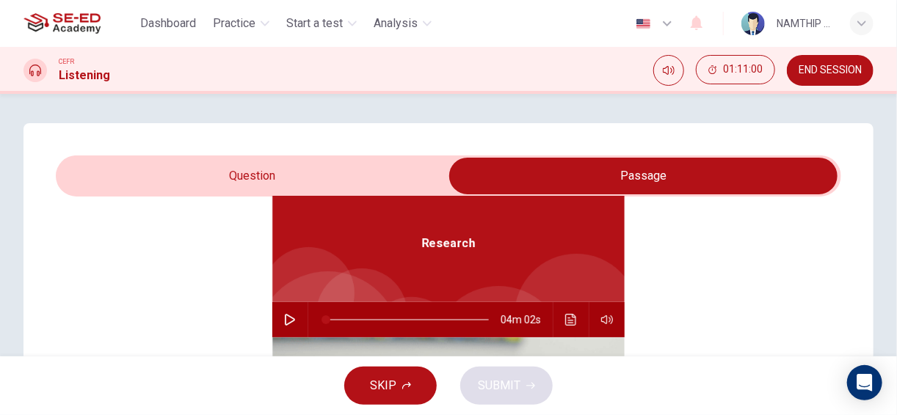
scroll to position [82, 0]
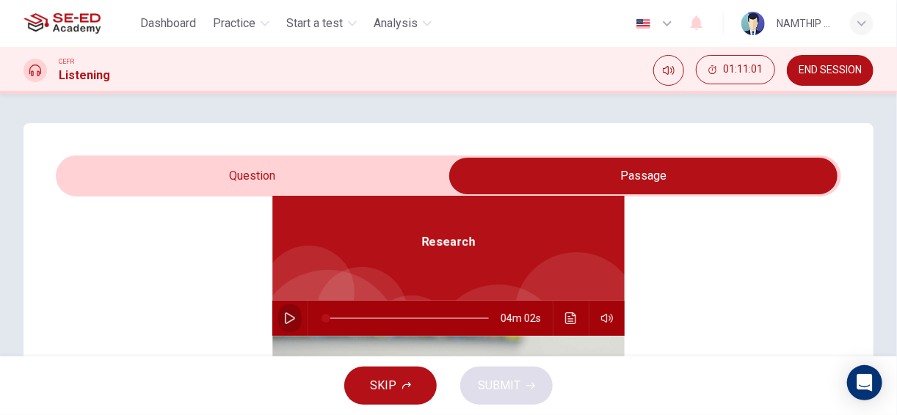
click at [278, 320] on button "button" at bounding box center [289, 318] width 23 height 35
click at [571, 316] on button "Click to see the audio transcription" at bounding box center [570, 318] width 23 height 35
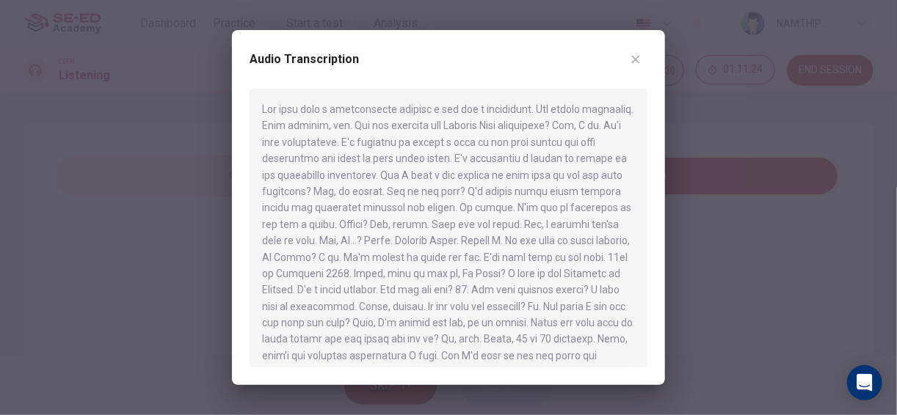
click at [644, 367] on div at bounding box center [449, 228] width 398 height 279
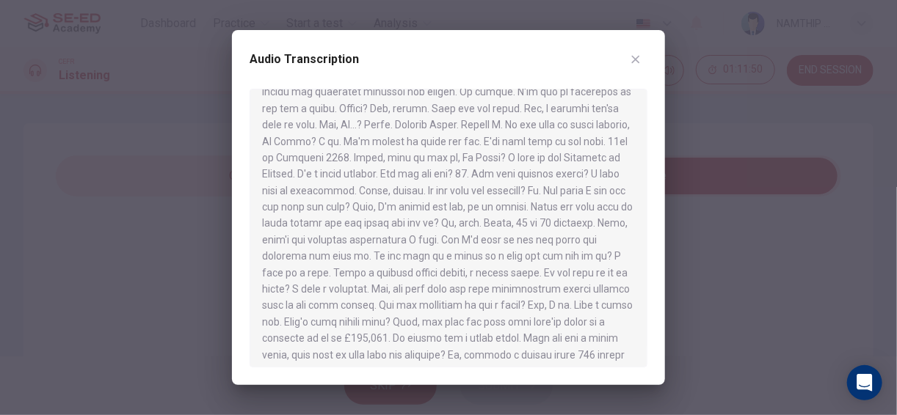
scroll to position [133, 0]
click at [636, 59] on icon "button" at bounding box center [636, 60] width 8 height 8
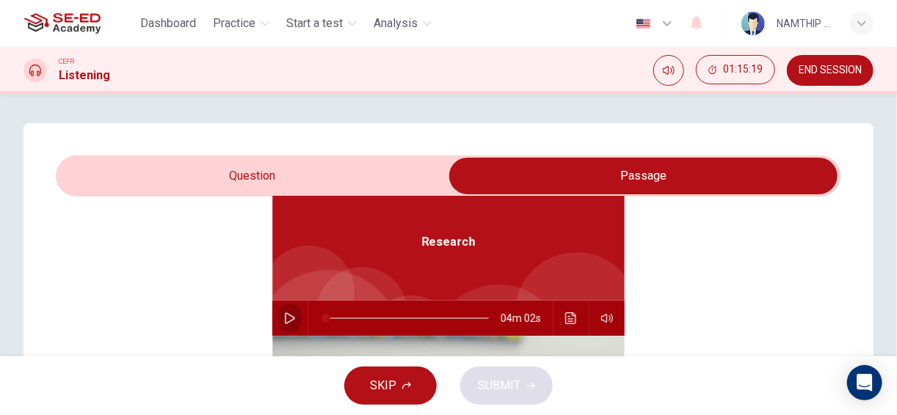
click at [287, 313] on icon "button" at bounding box center [290, 319] width 12 height 12
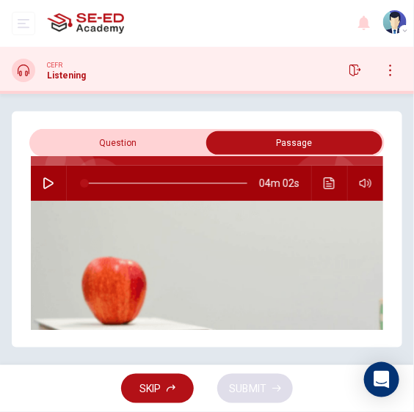
click at [53, 189] on button "button" at bounding box center [48, 183] width 23 height 35
click at [51, 183] on icon "button" at bounding box center [48, 184] width 10 height 12
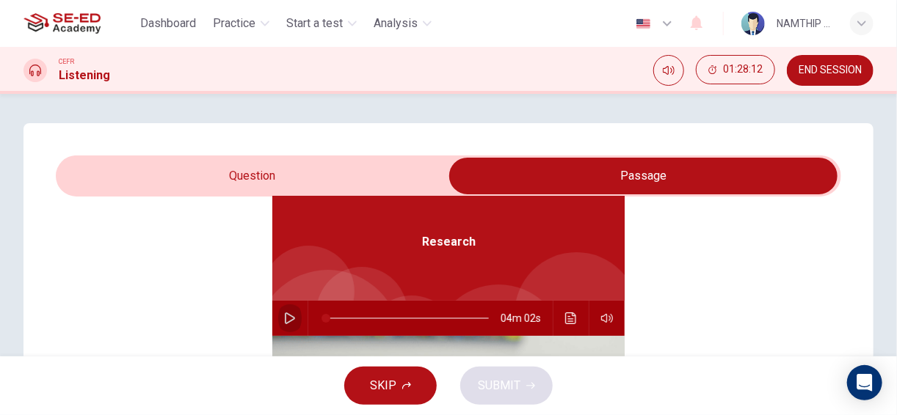
click at [285, 330] on button "button" at bounding box center [289, 318] width 23 height 35
click at [278, 311] on button "button" at bounding box center [289, 318] width 23 height 35
click at [283, 326] on button "button" at bounding box center [289, 318] width 23 height 35
drag, startPoint x: 283, startPoint y: 323, endPoint x: 329, endPoint y: 374, distance: 68.6
click at [285, 323] on icon "button" at bounding box center [290, 319] width 12 height 12
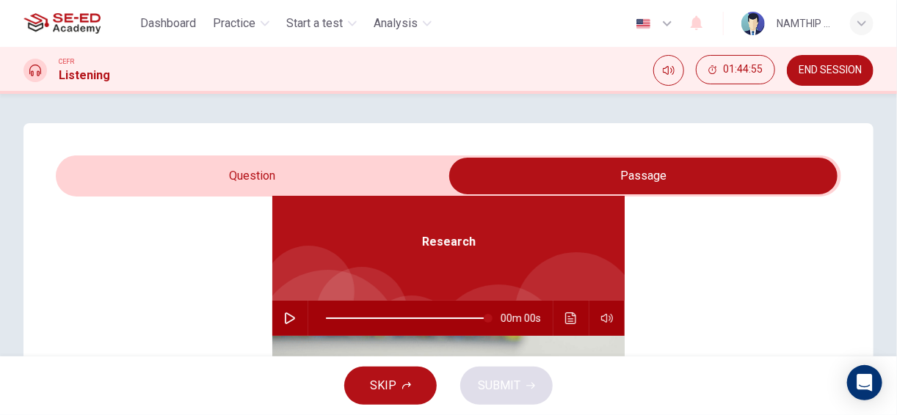
type input "0"
